Goal: Information Seeking & Learning: Check status

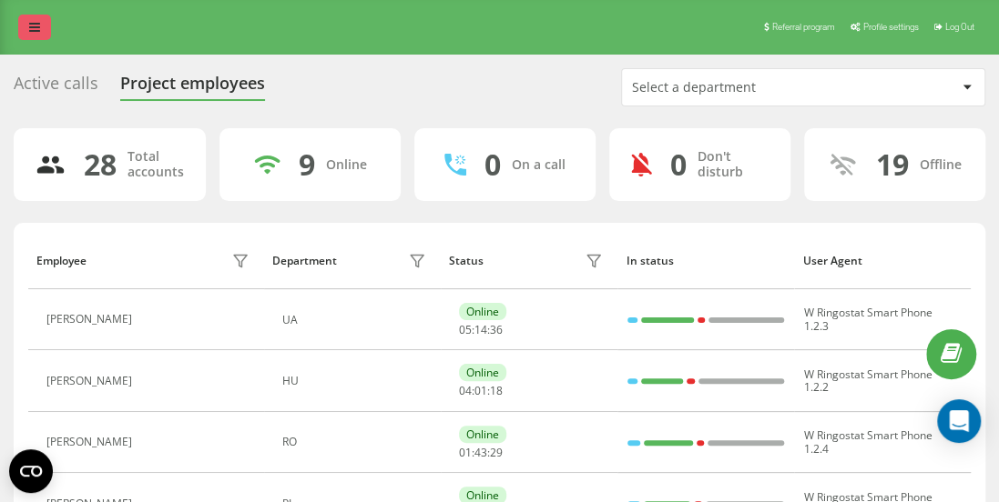
click at [37, 24] on icon at bounding box center [34, 27] width 11 height 13
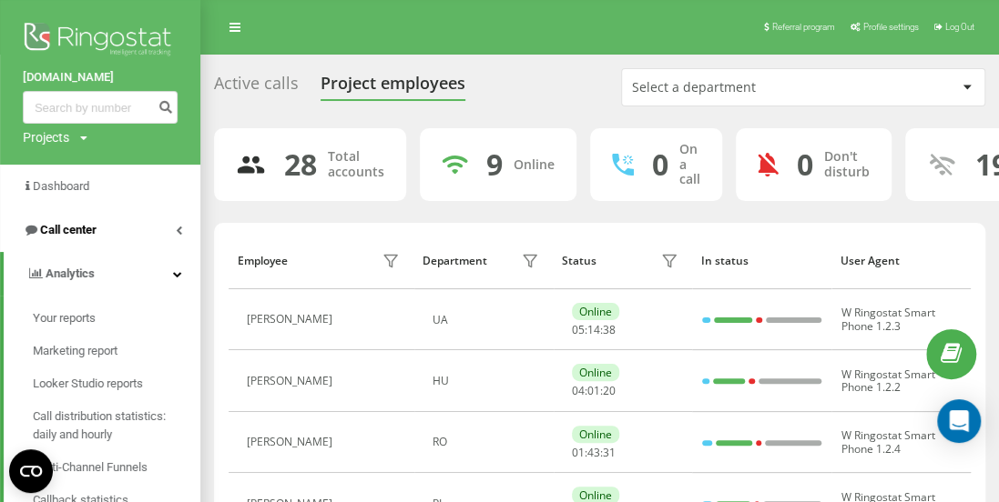
click at [60, 229] on span "Call center" at bounding box center [68, 230] width 56 height 14
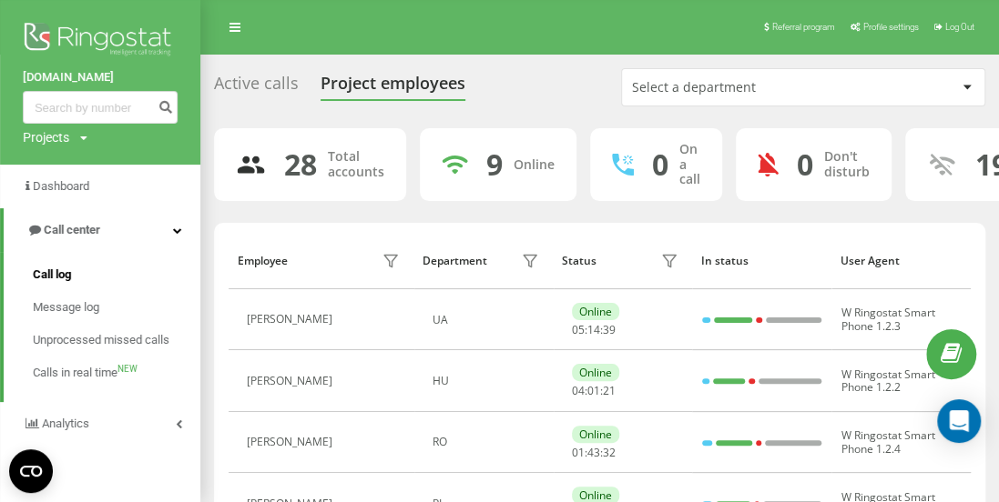
click at [60, 275] on span "Call log" at bounding box center [52, 275] width 38 height 18
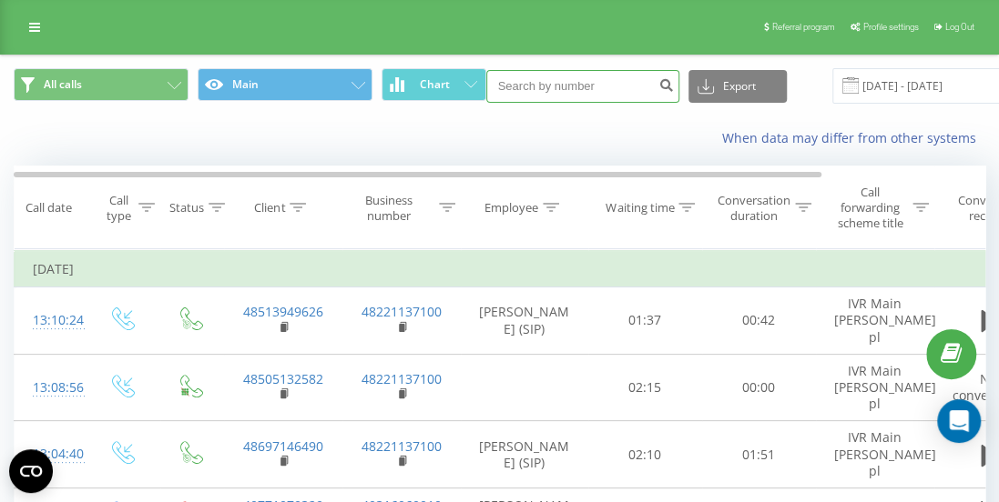
click at [552, 86] on input at bounding box center [582, 86] width 193 height 33
paste input "36706663840"
type input "36706663840"
click at [660, 86] on icon "submit" at bounding box center [666, 82] width 15 height 11
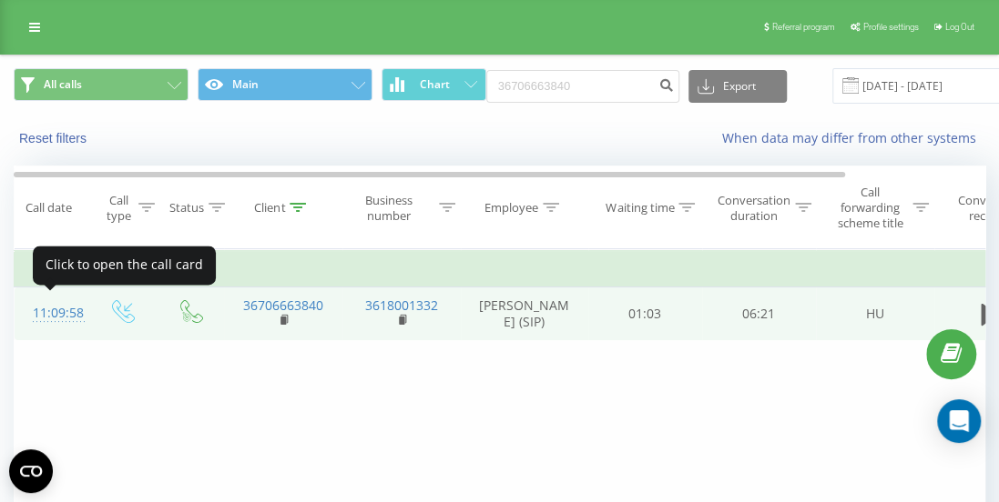
click at [63, 310] on div "11:09:58" at bounding box center [51, 313] width 36 height 35
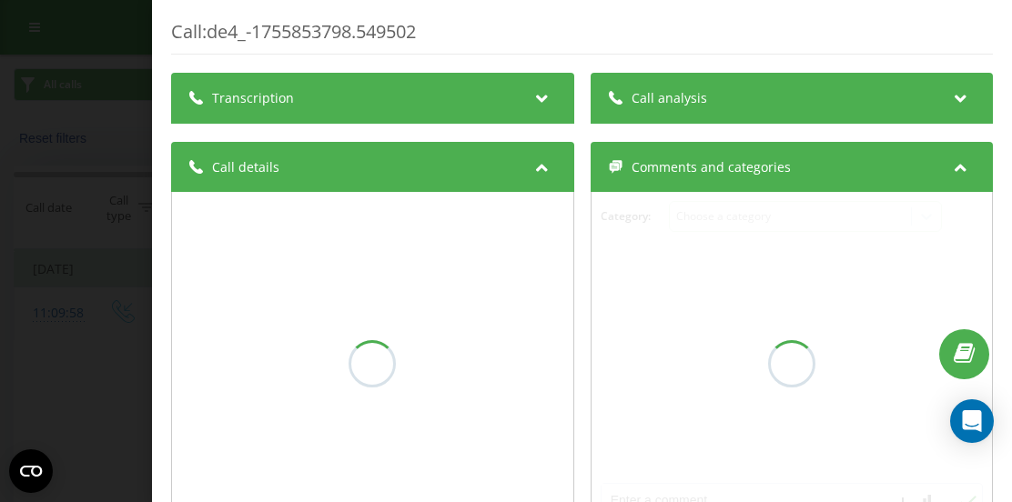
click at [320, 100] on div "Transcription" at bounding box center [372, 98] width 403 height 51
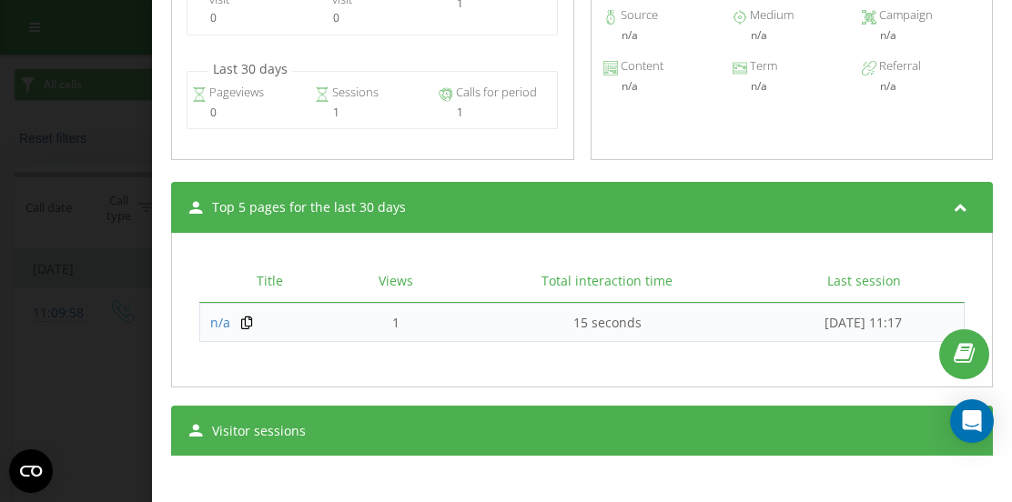
scroll to position [1071, 0]
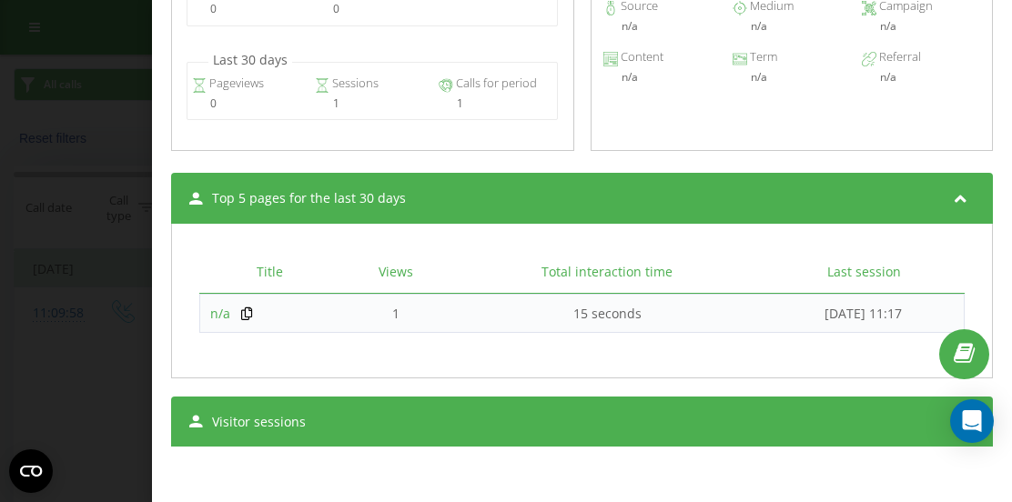
click at [215, 317] on span "n/a" at bounding box center [220, 313] width 20 height 17
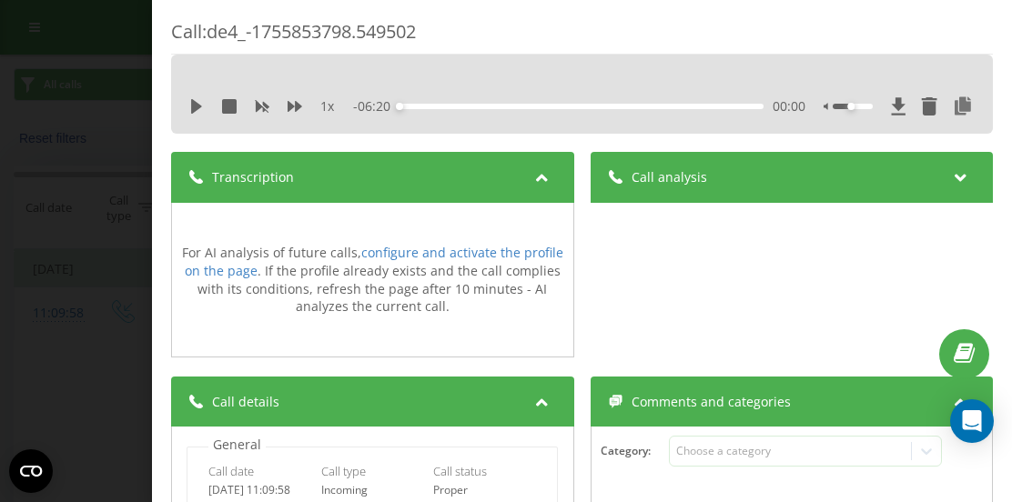
scroll to position [0, 0]
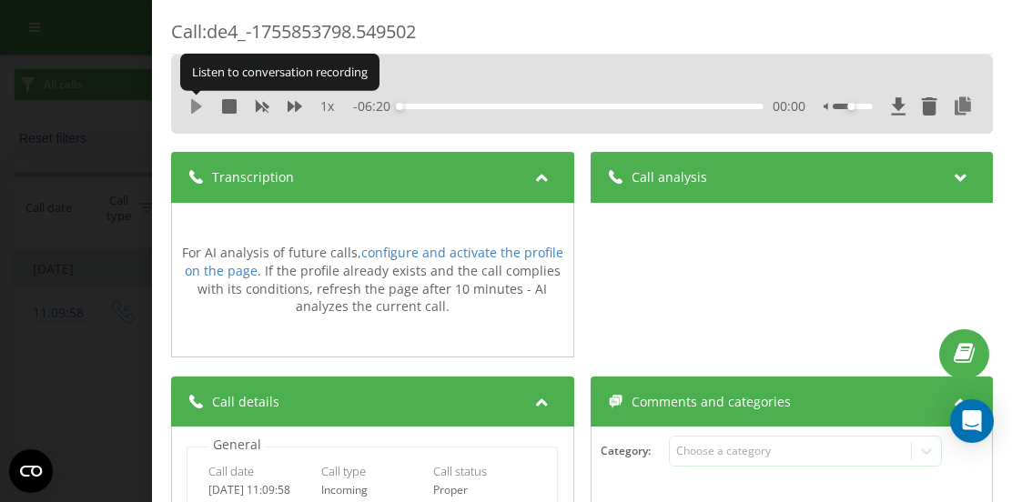
click at [197, 106] on icon at bounding box center [196, 106] width 11 height 15
click at [195, 111] on icon at bounding box center [196, 106] width 15 height 15
